Goal: Task Accomplishment & Management: Manage account settings

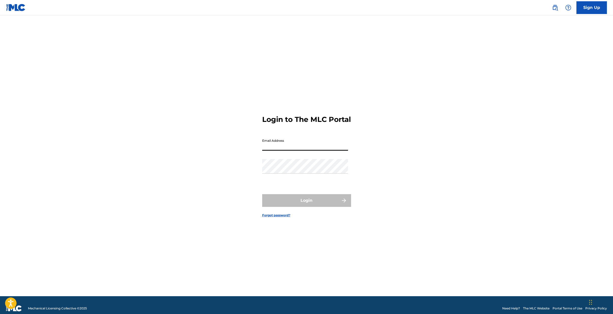
type input "[EMAIL_ADDRESS][DOMAIN_NAME]"
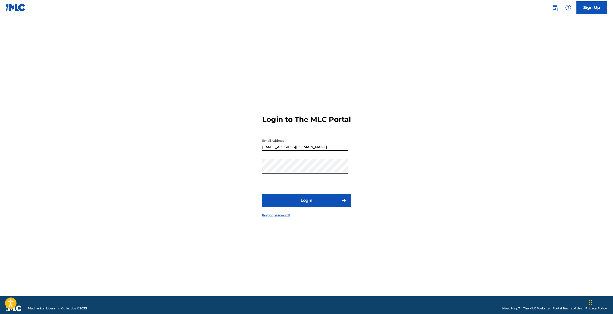
click at [300, 202] on button "Login" at bounding box center [306, 200] width 89 height 13
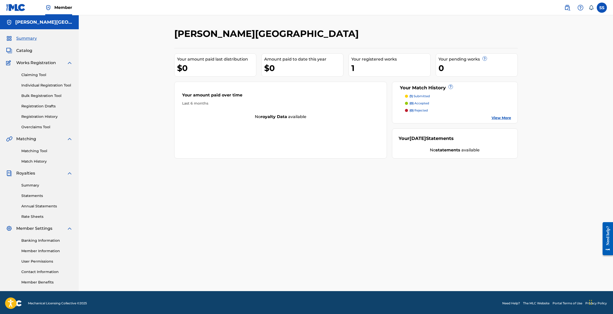
click at [36, 118] on link "Registration History" at bounding box center [46, 116] width 51 height 5
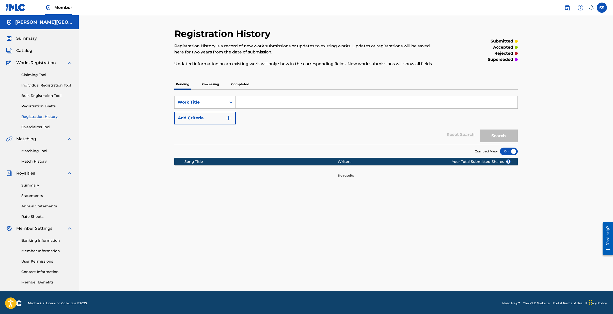
click at [209, 83] on p "Processing" at bounding box center [210, 84] width 21 height 11
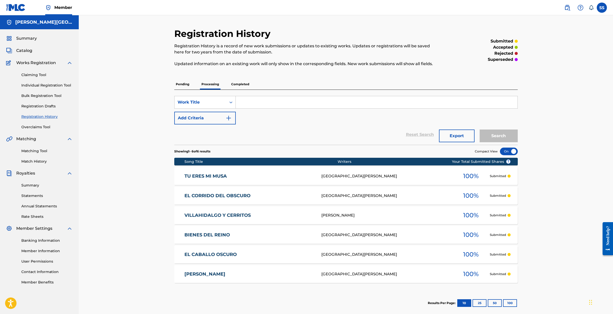
click at [245, 85] on p "Completed" at bounding box center [240, 84] width 21 height 11
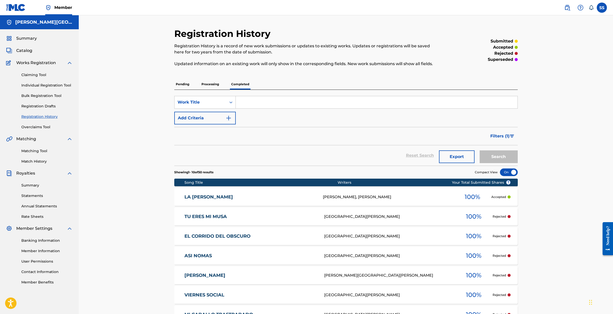
click at [508, 216] on div at bounding box center [509, 216] width 3 height 3
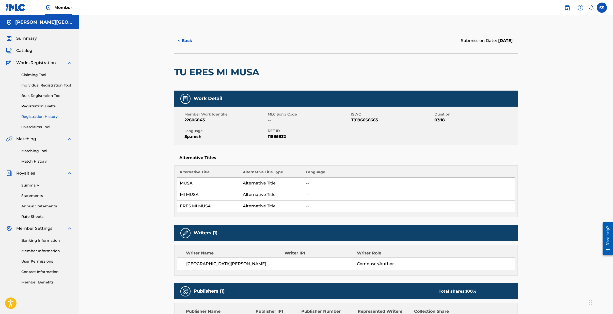
click at [184, 40] on button "< Back" at bounding box center [189, 40] width 30 height 13
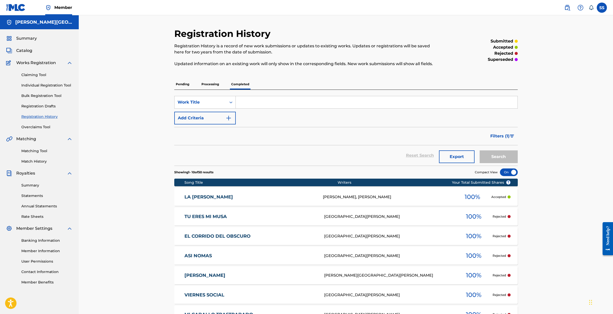
click at [21, 50] on span "Catalog" at bounding box center [24, 51] width 16 height 6
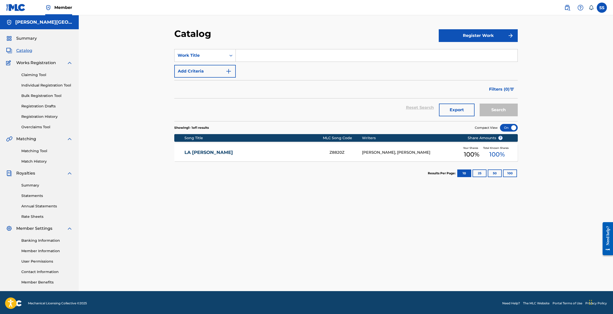
click at [194, 153] on link "LA [PERSON_NAME]" at bounding box center [253, 152] width 138 height 6
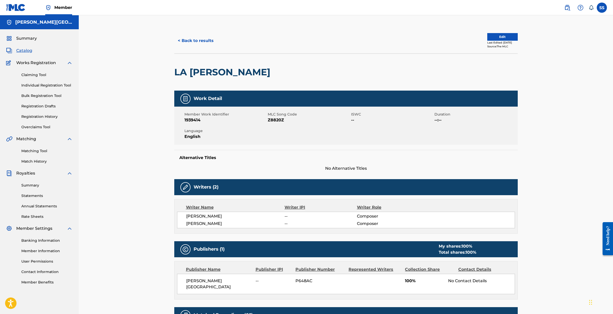
click at [41, 272] on link "Contact Information" at bounding box center [46, 271] width 51 height 5
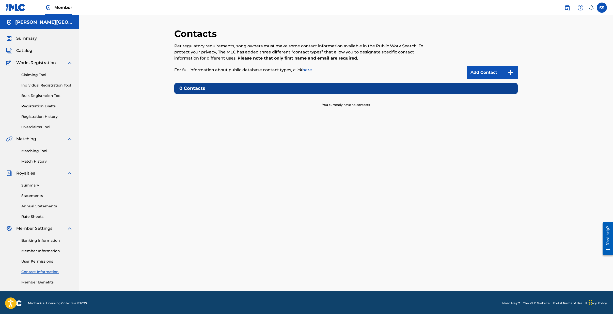
click at [491, 73] on link "Add Contact" at bounding box center [492, 72] width 51 height 13
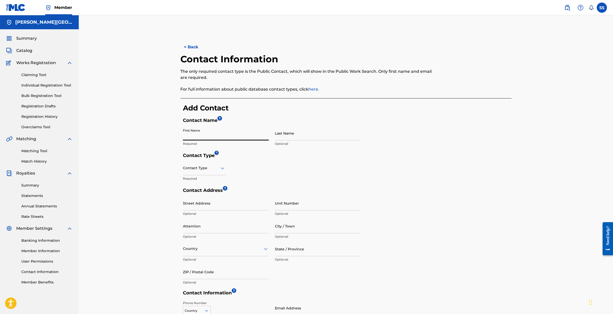
click at [197, 136] on input "First Name" at bounding box center [226, 133] width 86 height 14
type input "[PERSON_NAME]"
click at [291, 136] on input "Last Name" at bounding box center [318, 133] width 86 height 14
type input "SIERRA"
click at [223, 167] on icon at bounding box center [223, 168] width 4 height 2
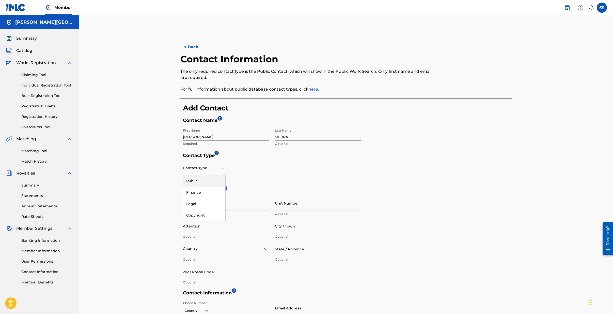
click at [203, 179] on div "Public" at bounding box center [204, 180] width 42 height 11
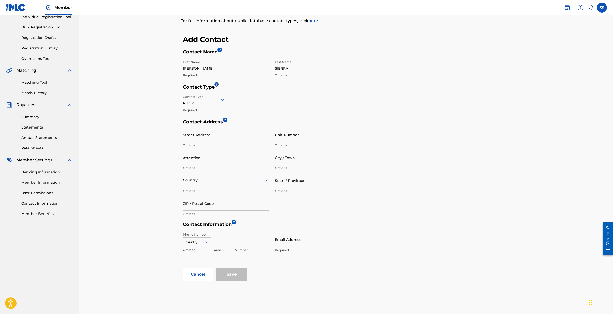
scroll to position [69, 0]
click at [221, 242] on input at bounding box center [223, 239] width 18 height 14
type input "956"
click at [240, 241] on input at bounding box center [251, 239] width 33 height 14
type input "4601499"
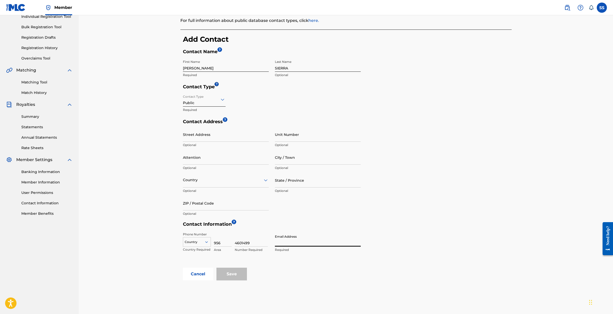
click at [282, 243] on input "Email Address" at bounding box center [318, 239] width 86 height 14
drag, startPoint x: 320, startPoint y: 243, endPoint x: 265, endPoint y: 244, distance: 54.9
click at [265, 244] on div "Phone Number Country Country Required 956 Area 4601499 Number Required Email Ad…" at bounding box center [272, 248] width 178 height 38
type input "[EMAIL_ADDRESS][DOMAIN_NAME]"
click at [379, 223] on h5 "Contact Information ?" at bounding box center [347, 225] width 329 height 8
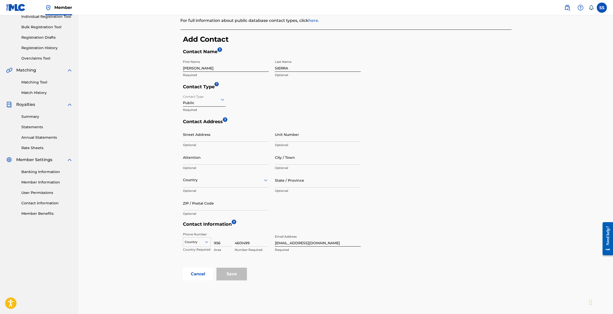
click at [207, 242] on div "Country" at bounding box center [197, 241] width 28 height 8
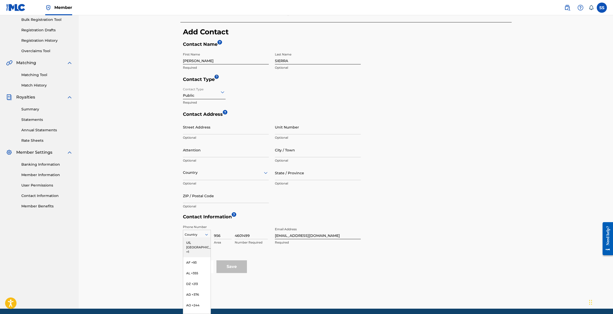
click at [194, 243] on div "US, [GEOGRAPHIC_DATA] +1" at bounding box center [196, 247] width 27 height 20
click at [285, 176] on input "State / Province" at bounding box center [318, 172] width 86 height 14
type input "[US_STATE]"
click at [362, 221] on h5 "Contact Information ?" at bounding box center [347, 218] width 329 height 8
click at [243, 176] on div "Country" at bounding box center [226, 172] width 86 height 14
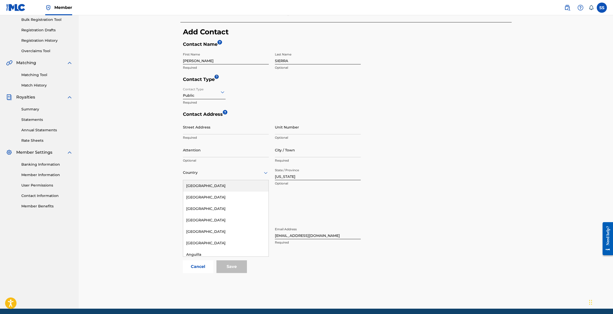
click at [204, 185] on div "[GEOGRAPHIC_DATA]" at bounding box center [225, 185] width 85 height 11
click at [421, 210] on div "Contact Address ? Street Address Required Unit Number Optional Attention Option…" at bounding box center [347, 162] width 329 height 102
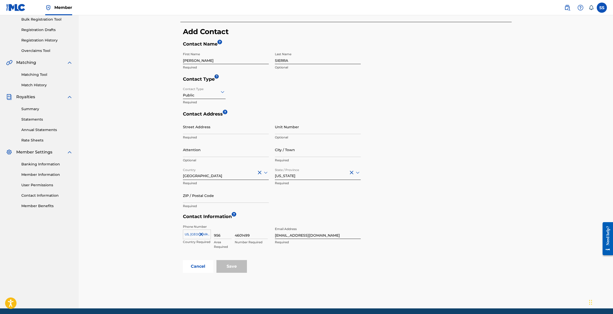
click at [337, 233] on input "[EMAIL_ADDRESS][DOMAIN_NAME]" at bounding box center [318, 231] width 86 height 14
click at [362, 257] on form "Contact Name ? First Name [PERSON_NAME] Required Last Name SIERRA Optional Cont…" at bounding box center [347, 156] width 329 height 231
click at [313, 203] on div "Street Address Required Unit Number Optional Attention Optional City / Town Req…" at bounding box center [272, 164] width 178 height 91
click at [296, 173] on input "[US_STATE]" at bounding box center [318, 172] width 86 height 14
drag, startPoint x: 293, startPoint y: 178, endPoint x: 259, endPoint y: 175, distance: 33.4
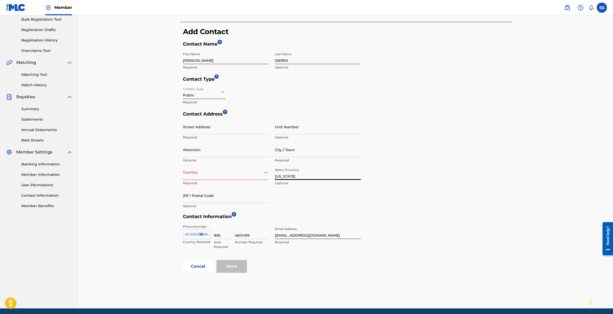
click at [259, 175] on div "Street Address Required Unit Number Optional Attention Optional City / Town Req…" at bounding box center [272, 164] width 178 height 91
click at [284, 194] on div "Street Address Optional Unit Number Optional Attention Optional City / Town Opt…" at bounding box center [272, 164] width 178 height 91
drag, startPoint x: 274, startPoint y: 278, endPoint x: 254, endPoint y: 275, distance: 20.3
click at [274, 278] on div "< Back Contact Information The only required contact type is the Public Contact…" at bounding box center [346, 130] width 356 height 356
click at [215, 231] on input "956" at bounding box center [223, 231] width 18 height 14
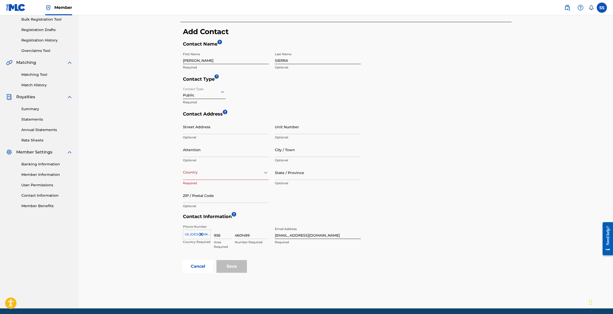
click at [319, 231] on input "[EMAIL_ADDRESS][DOMAIN_NAME]" at bounding box center [318, 231] width 86 height 14
click at [249, 234] on input "4601499" at bounding box center [251, 231] width 33 height 14
click at [205, 235] on icon at bounding box center [206, 234] width 5 height 5
click at [195, 243] on div "US, [GEOGRAPHIC_DATA] +1" at bounding box center [196, 247] width 27 height 20
click at [301, 272] on div "Cancel Save" at bounding box center [347, 266] width 329 height 13
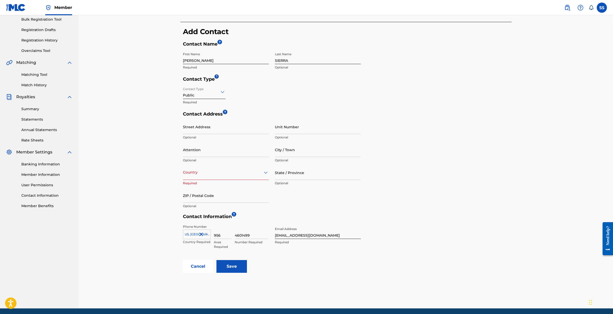
click at [236, 269] on input "Save" at bounding box center [231, 266] width 30 height 13
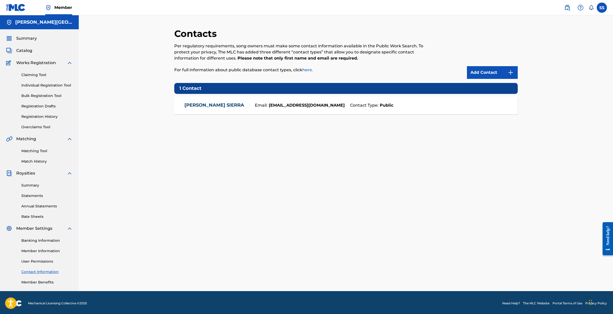
click at [38, 281] on link "Member Benefits" at bounding box center [46, 281] width 51 height 5
click at [40, 216] on link "Rate Sheets" at bounding box center [46, 216] width 51 height 5
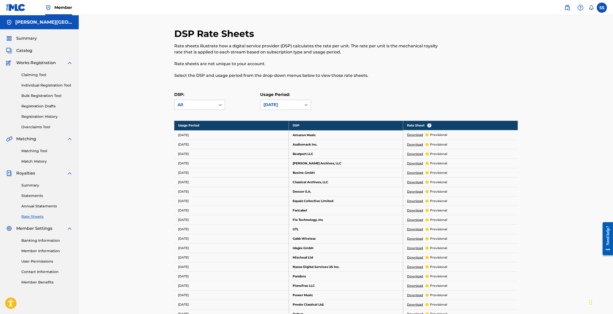
click at [32, 186] on link "Summary" at bounding box center [46, 184] width 51 height 5
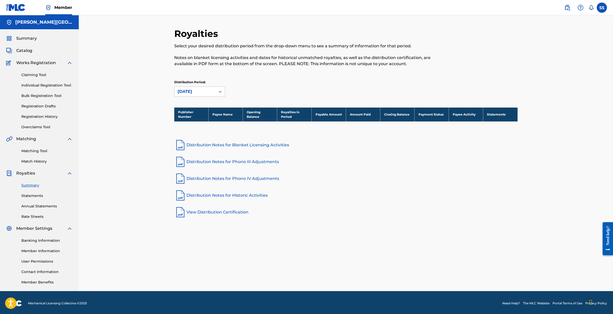
click at [39, 241] on link "Banking Information" at bounding box center [46, 240] width 51 height 5
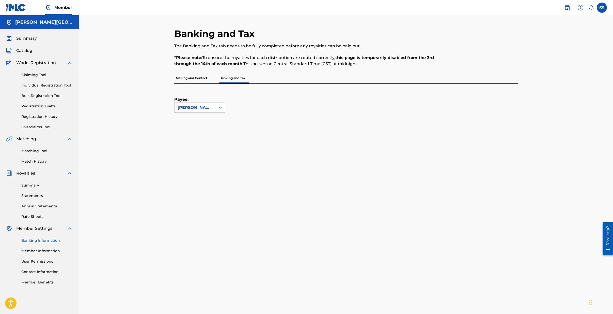
click at [191, 78] on p "Mailing and Contact" at bounding box center [191, 78] width 35 height 11
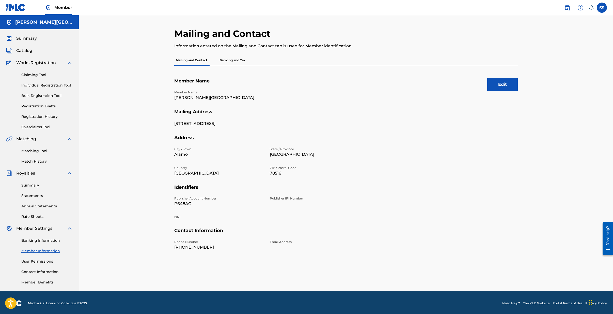
click at [38, 261] on link "User Permissions" at bounding box center [46, 260] width 51 height 5
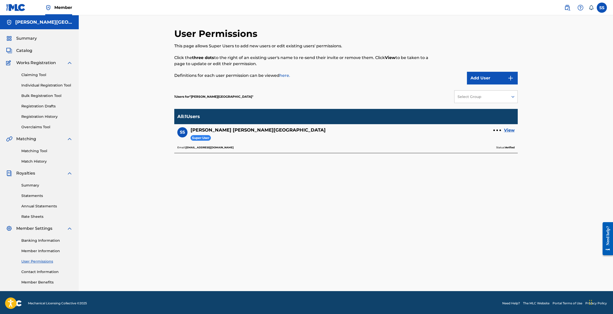
scroll to position [0, 0]
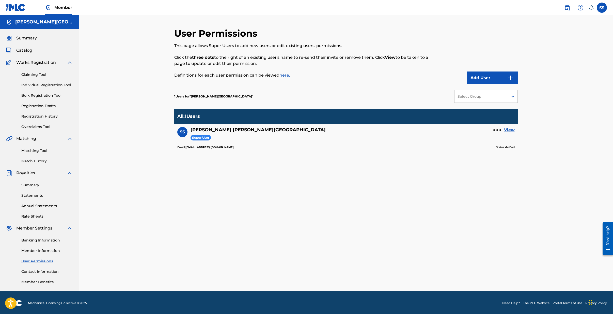
click at [43, 86] on link "Individual Registration Tool" at bounding box center [46, 84] width 51 height 5
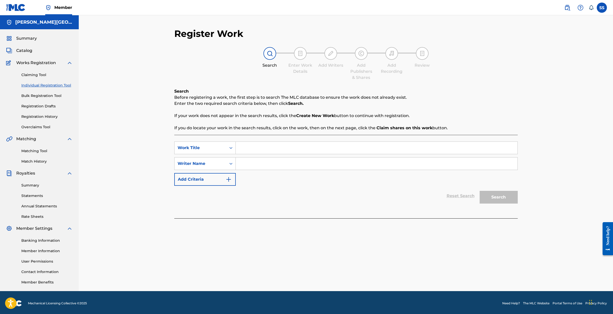
click at [263, 148] on input "Search Form" at bounding box center [377, 148] width 282 height 12
